Goal: Information Seeking & Learning: Learn about a topic

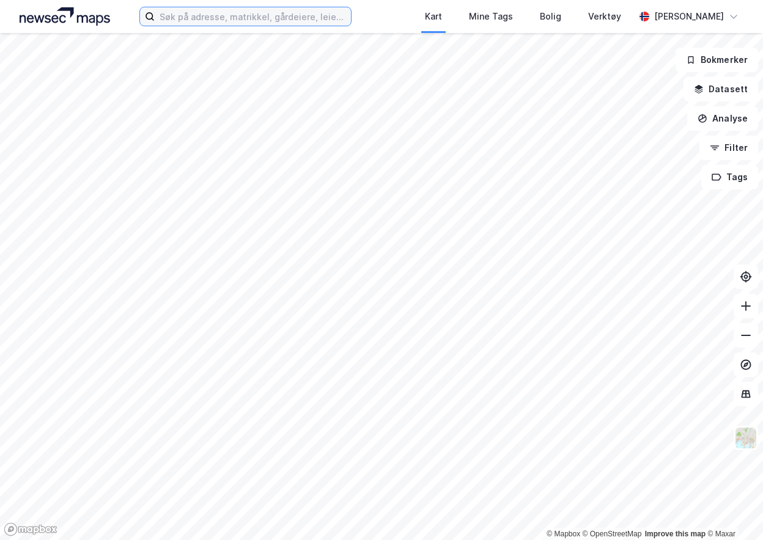
click at [205, 24] on input at bounding box center [253, 16] width 196 height 18
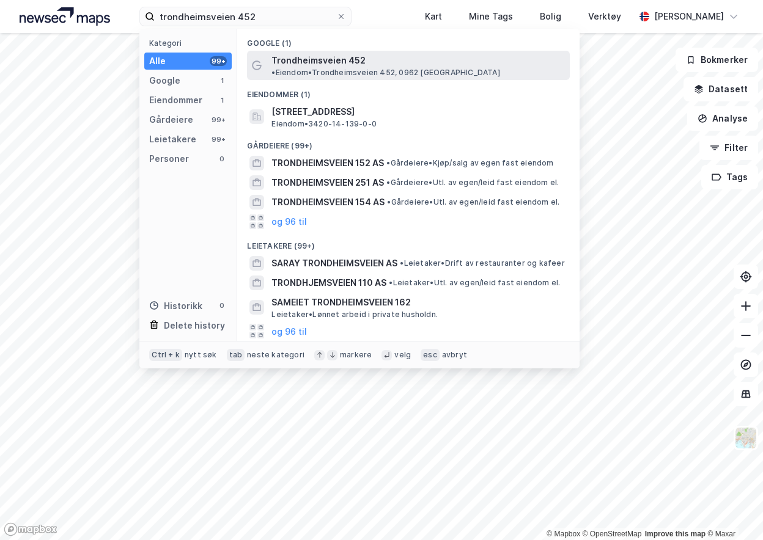
click at [307, 64] on span "Trondheimsveien 452" at bounding box center [318, 60] width 94 height 15
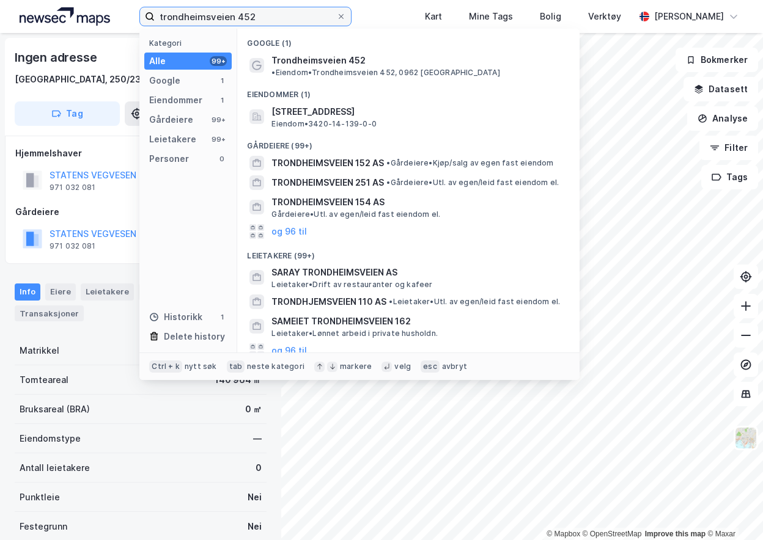
click at [288, 17] on input "trondheimsveien 452" at bounding box center [245, 16] width 181 height 18
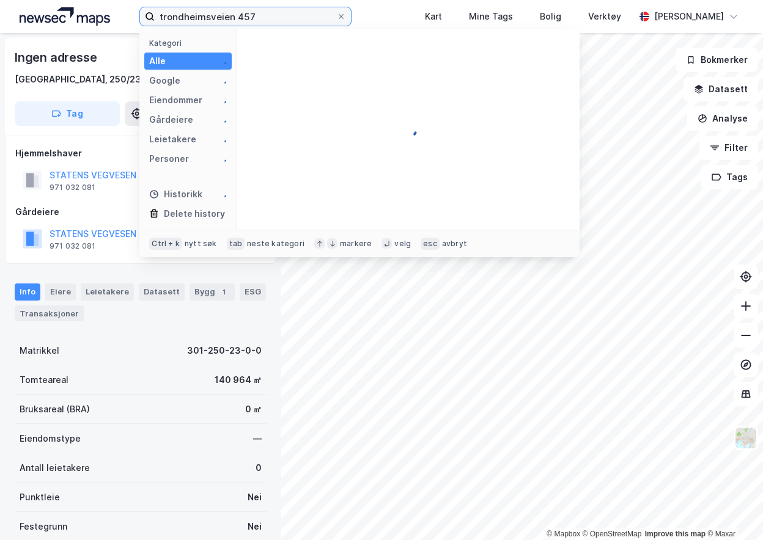
type input "trondheimsveien 457"
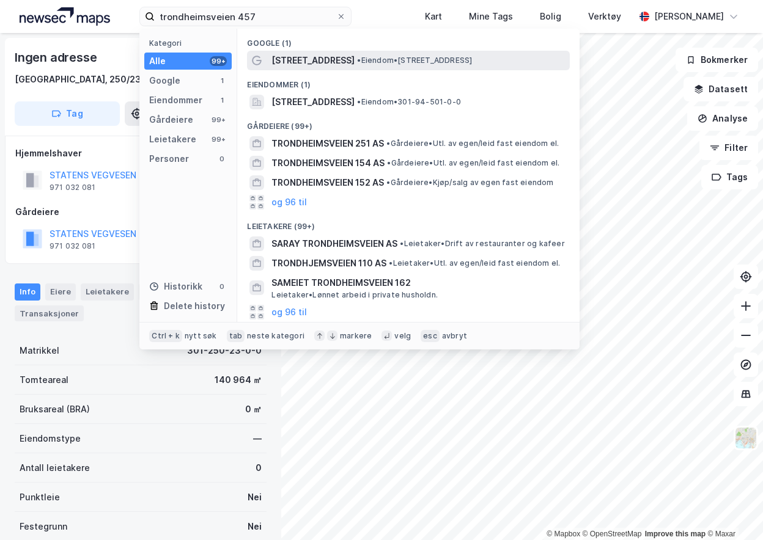
click at [375, 60] on span "• Eiendom • [STREET_ADDRESS]" at bounding box center [414, 61] width 115 height 10
